Goal: Task Accomplishment & Management: Use online tool/utility

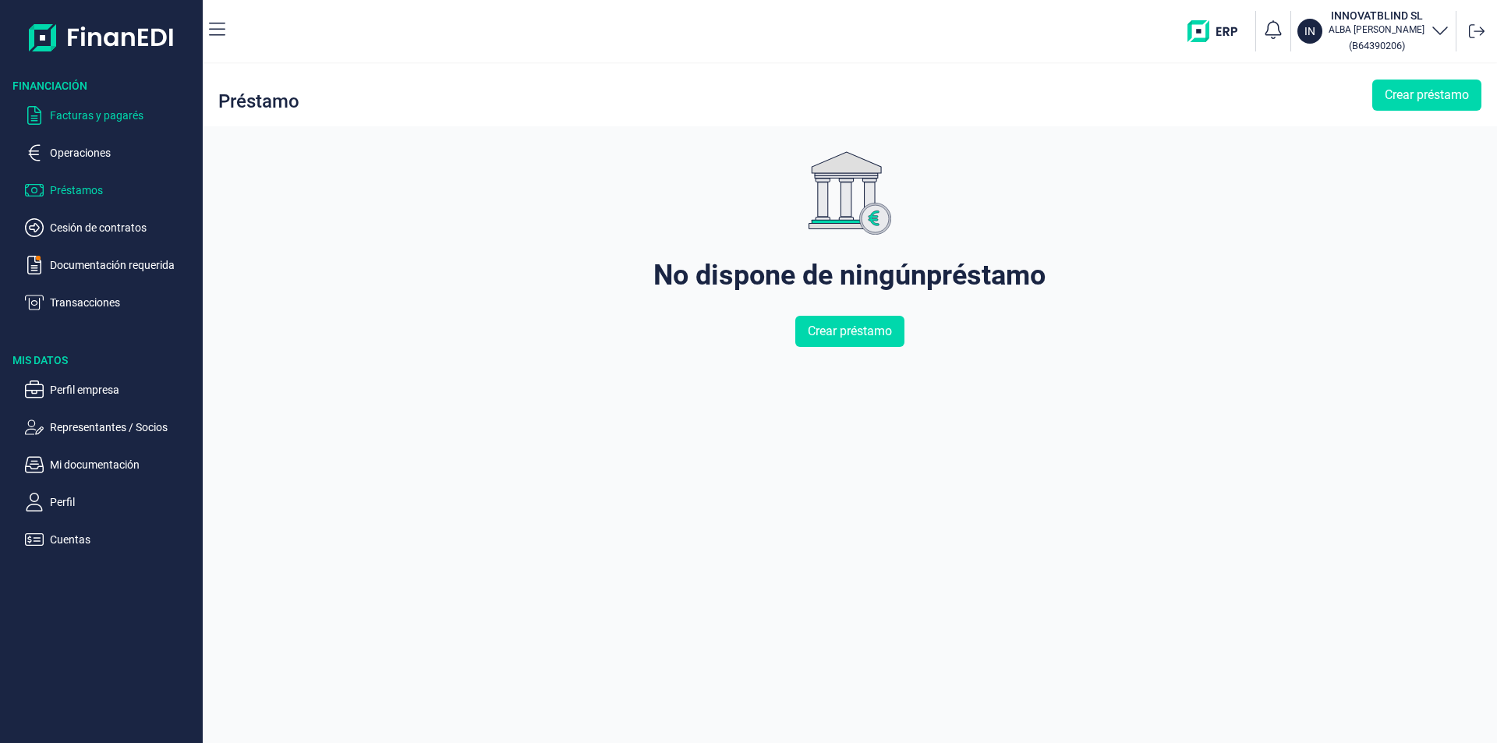
click at [108, 119] on p "Facturas y pagarés" at bounding box center [123, 115] width 147 height 19
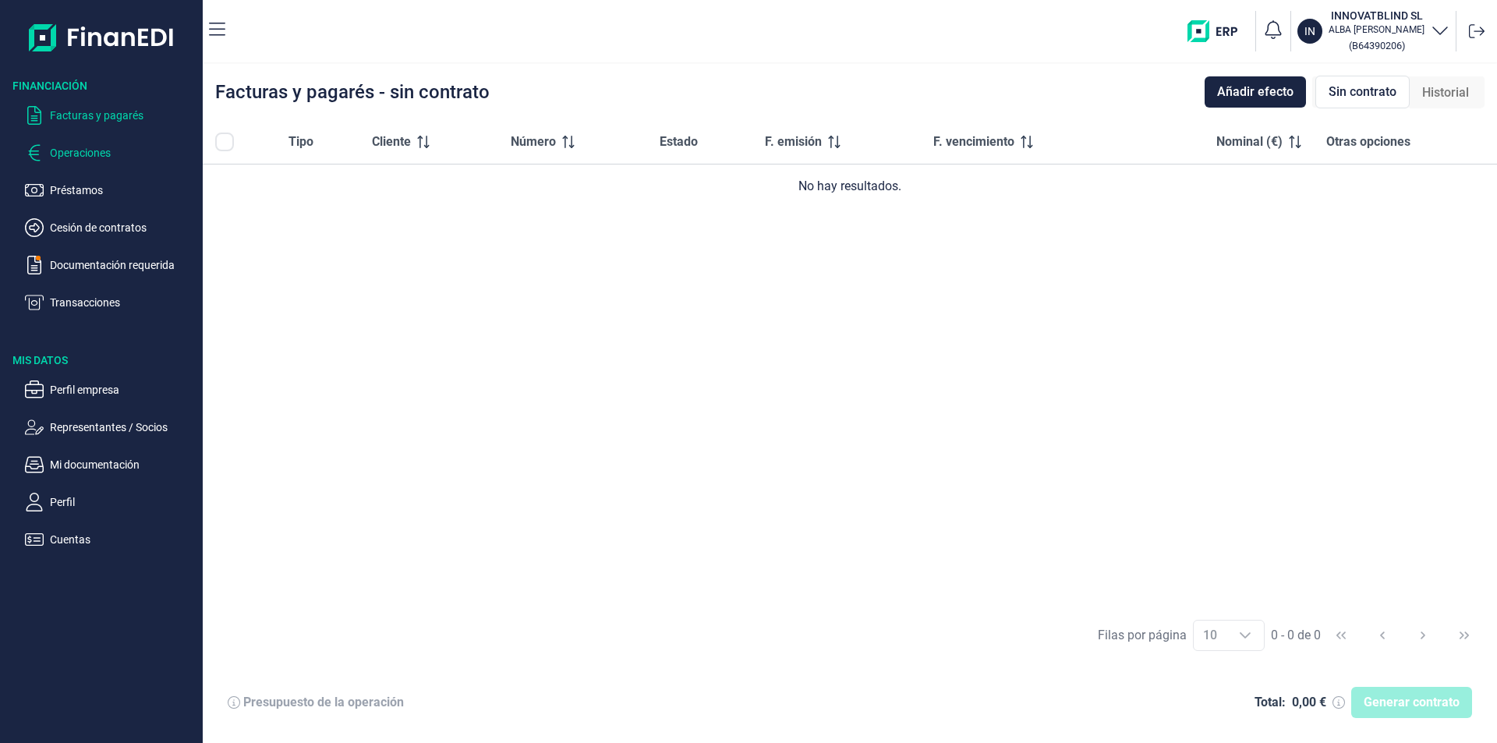
click at [86, 150] on p "Operaciones" at bounding box center [123, 152] width 147 height 19
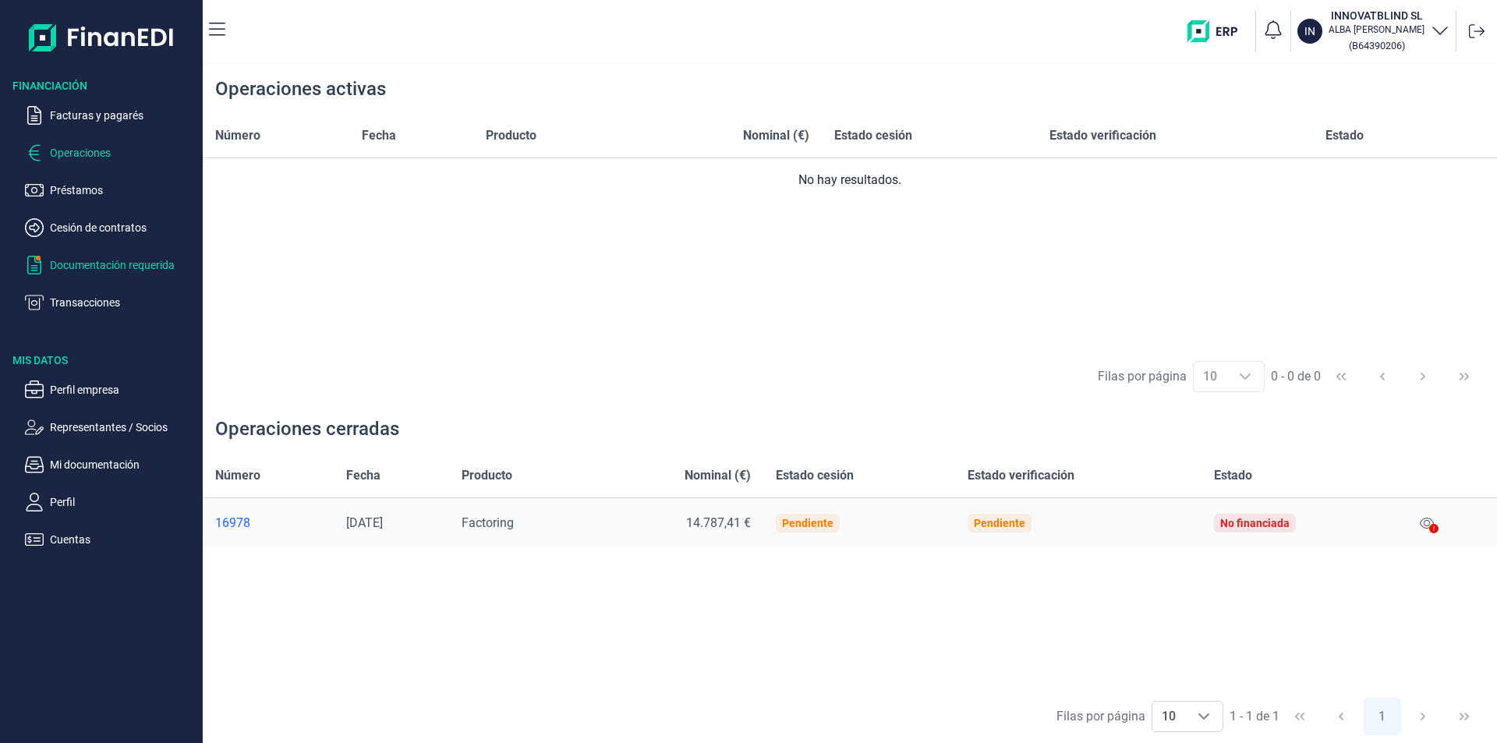
click at [76, 263] on p "Documentación requerida" at bounding box center [123, 265] width 147 height 19
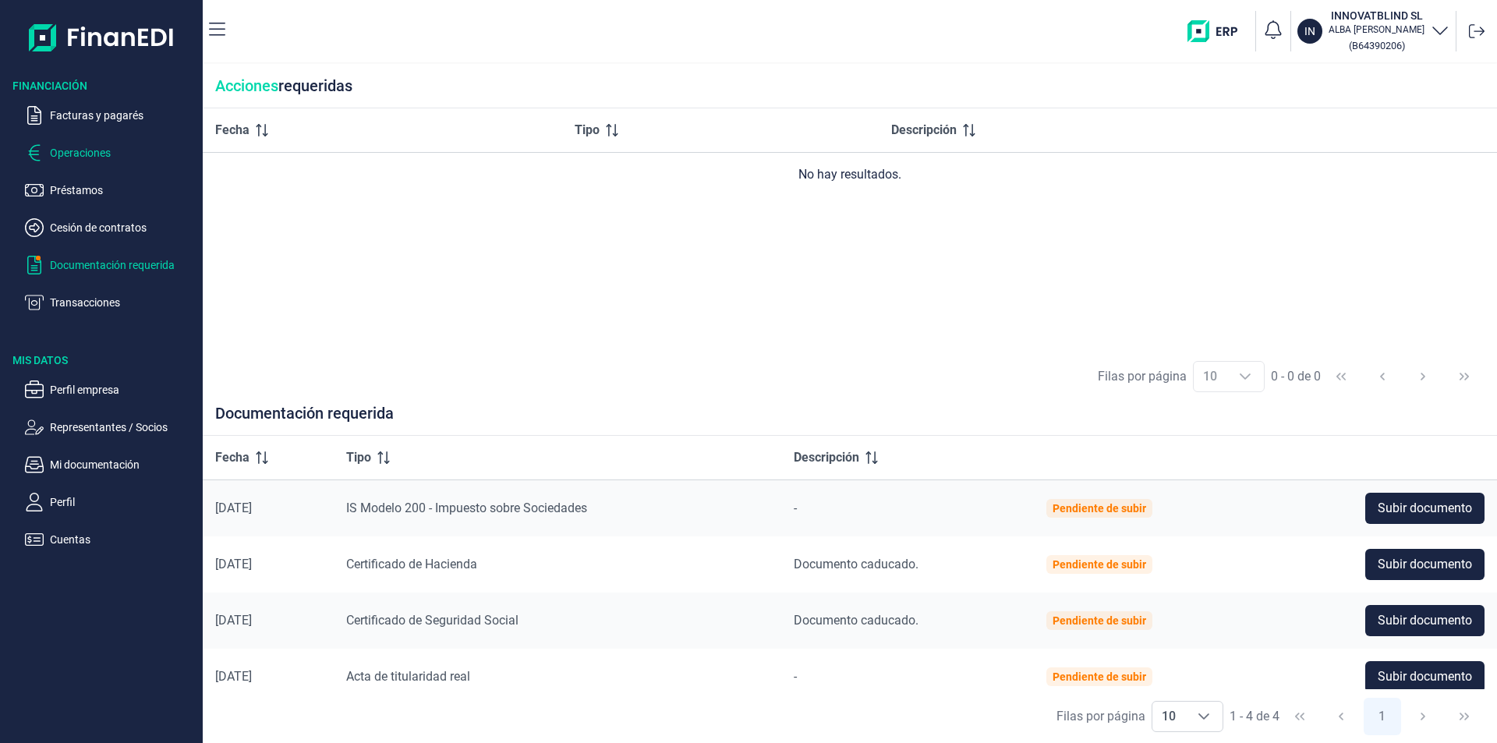
click at [90, 154] on p "Operaciones" at bounding box center [123, 152] width 147 height 19
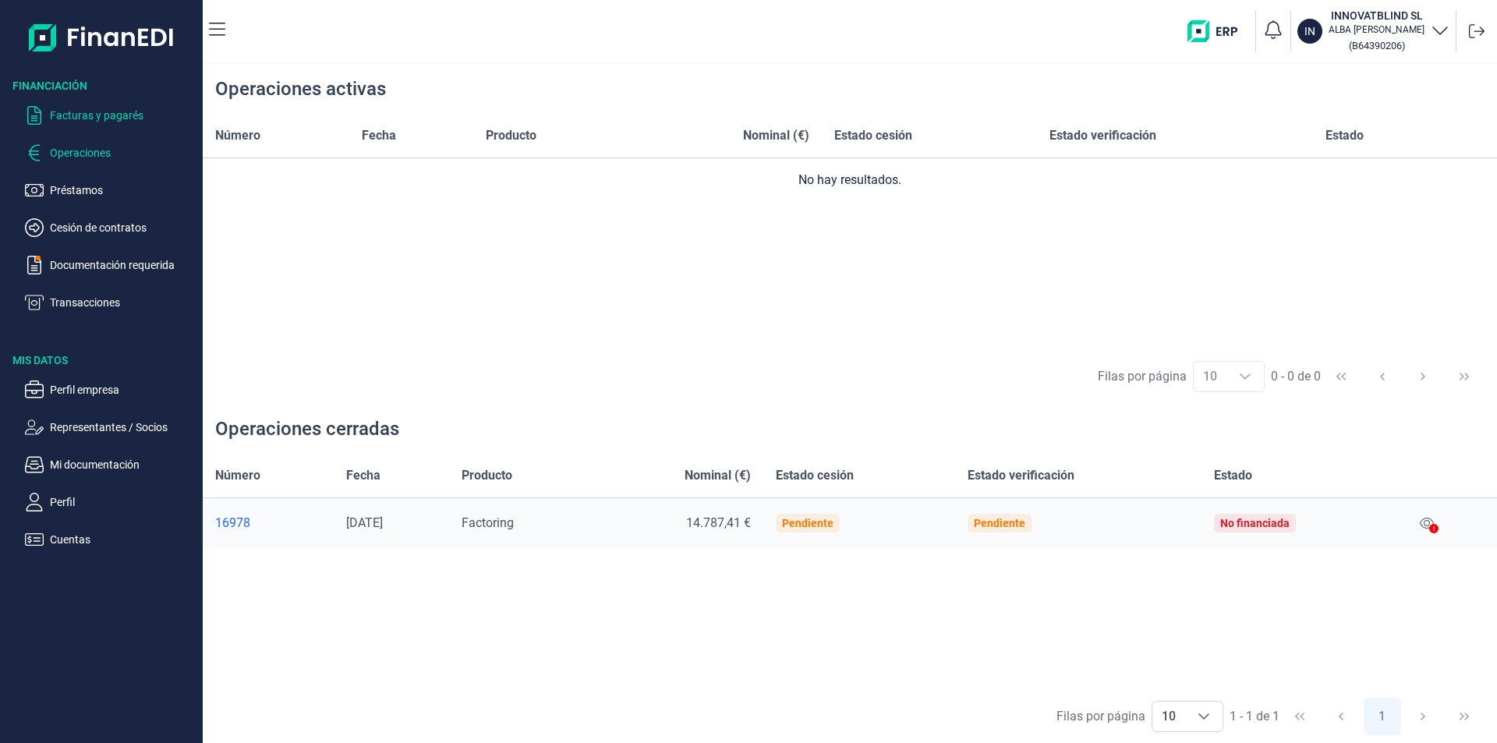
click at [77, 115] on p "Facturas y pagarés" at bounding box center [123, 115] width 147 height 19
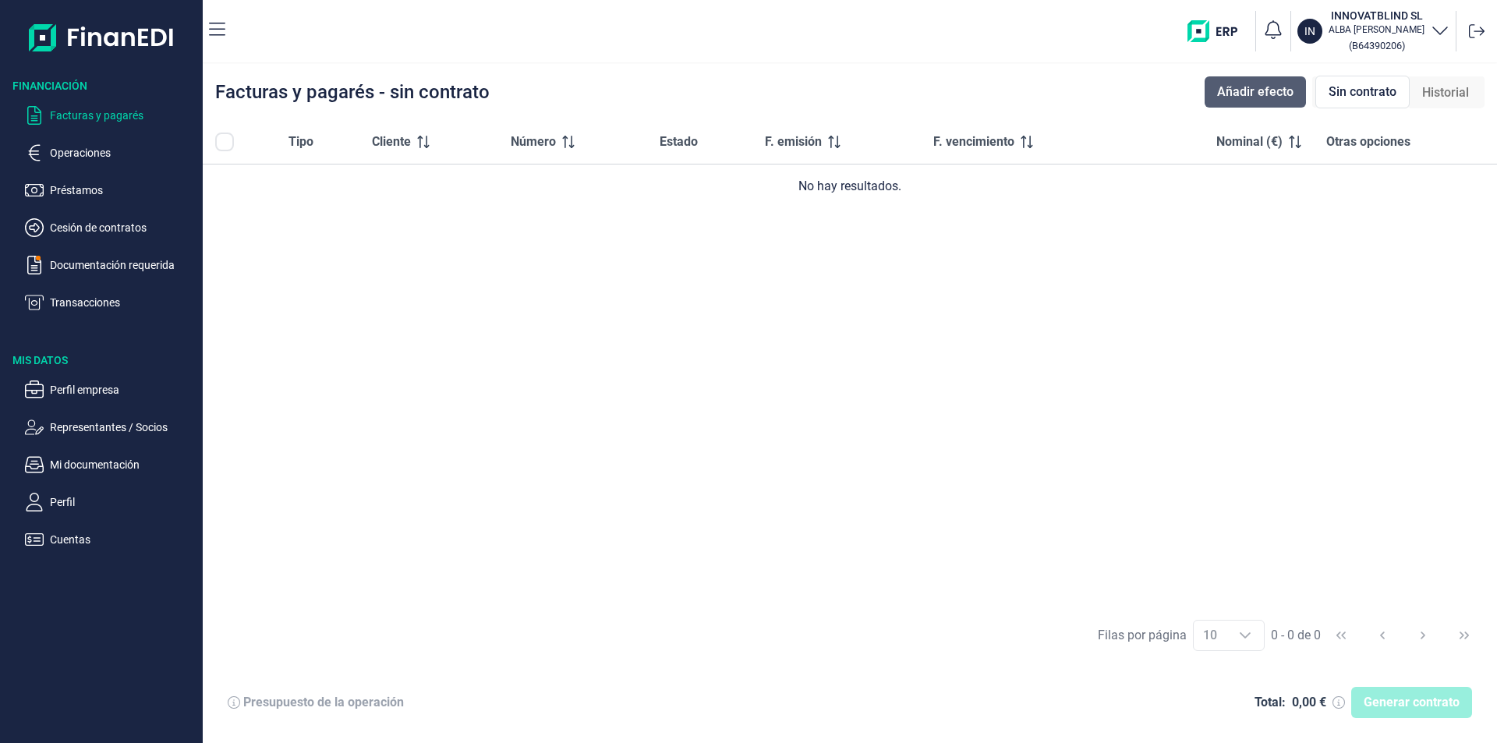
click at [1257, 90] on span "Añadir efecto" at bounding box center [1255, 92] width 76 height 19
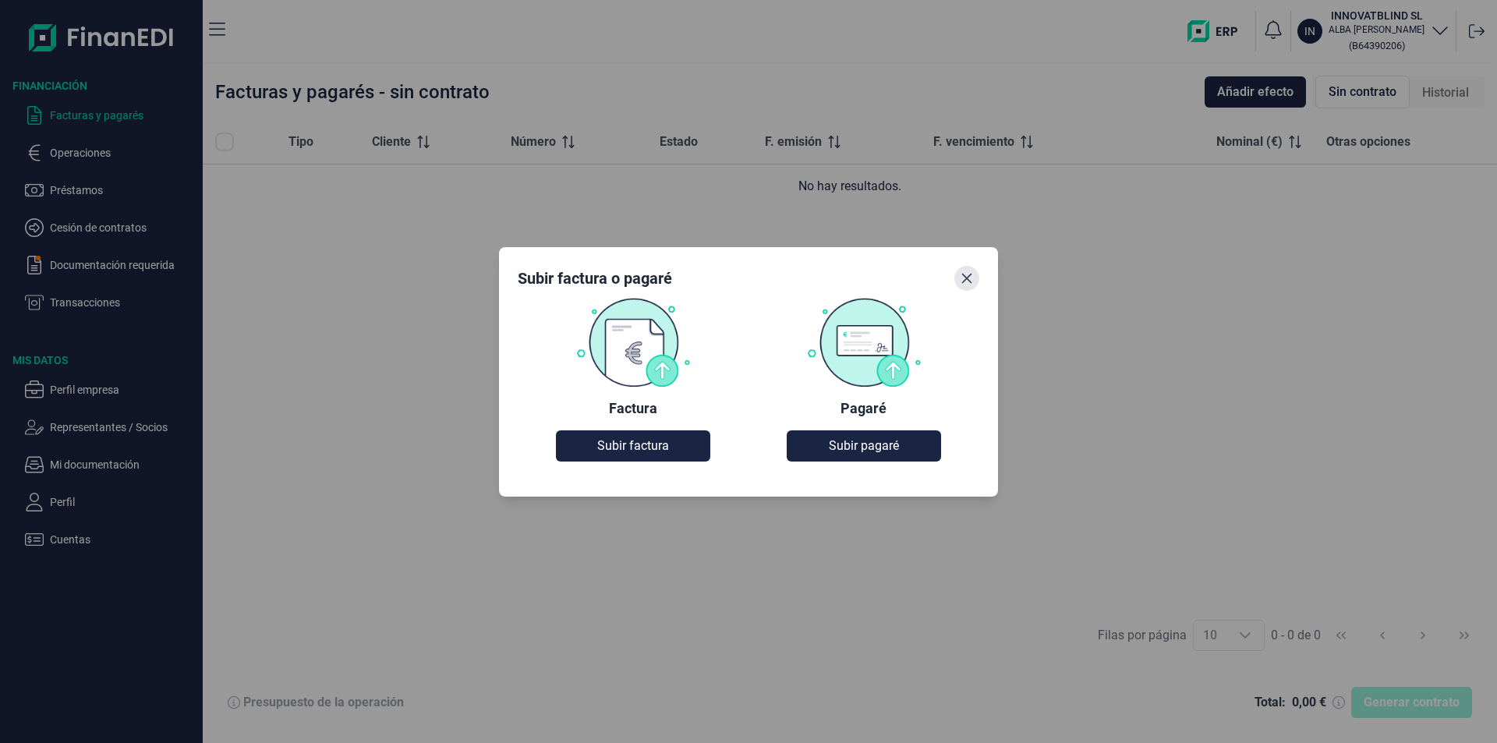
click at [968, 284] on button "Close" at bounding box center [966, 278] width 25 height 25
